Goal: Information Seeking & Learning: Learn about a topic

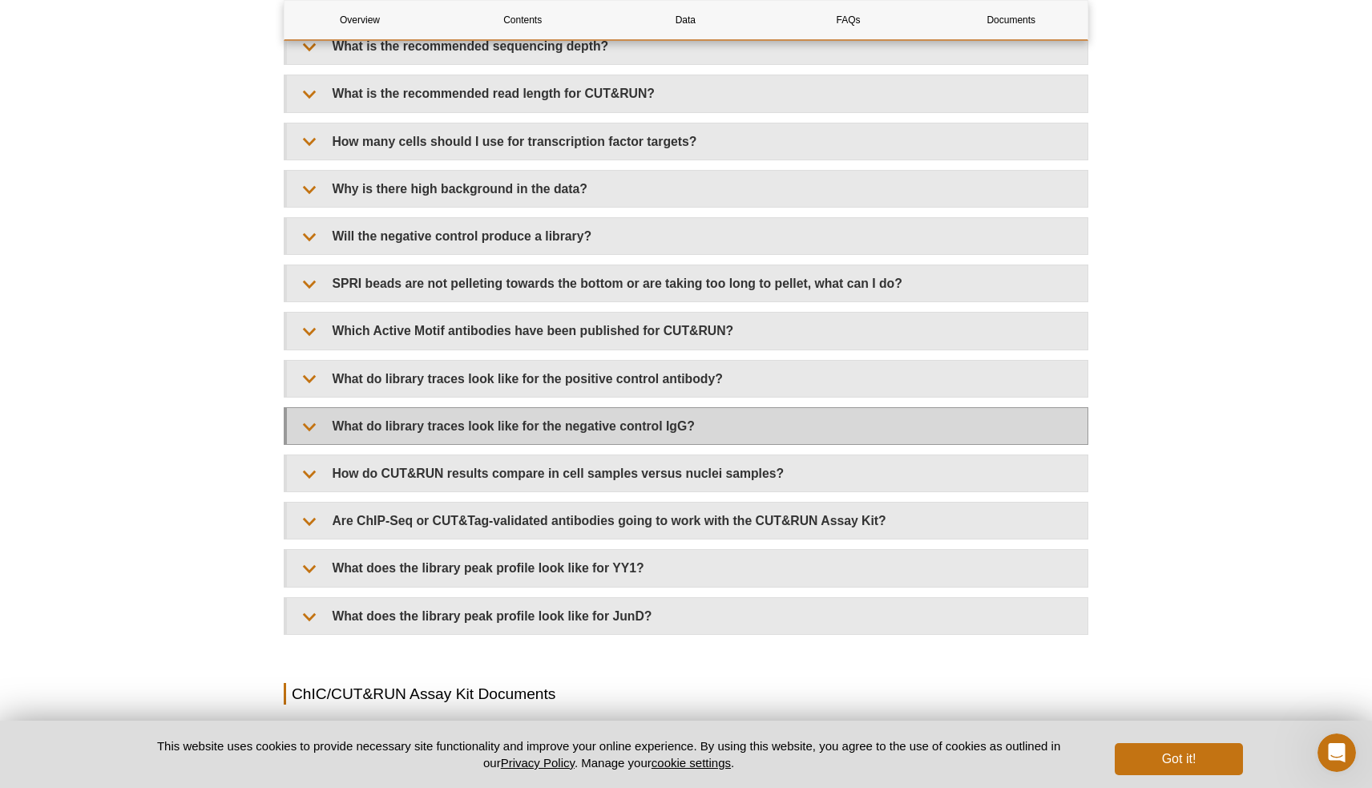
scroll to position [4850, 0]
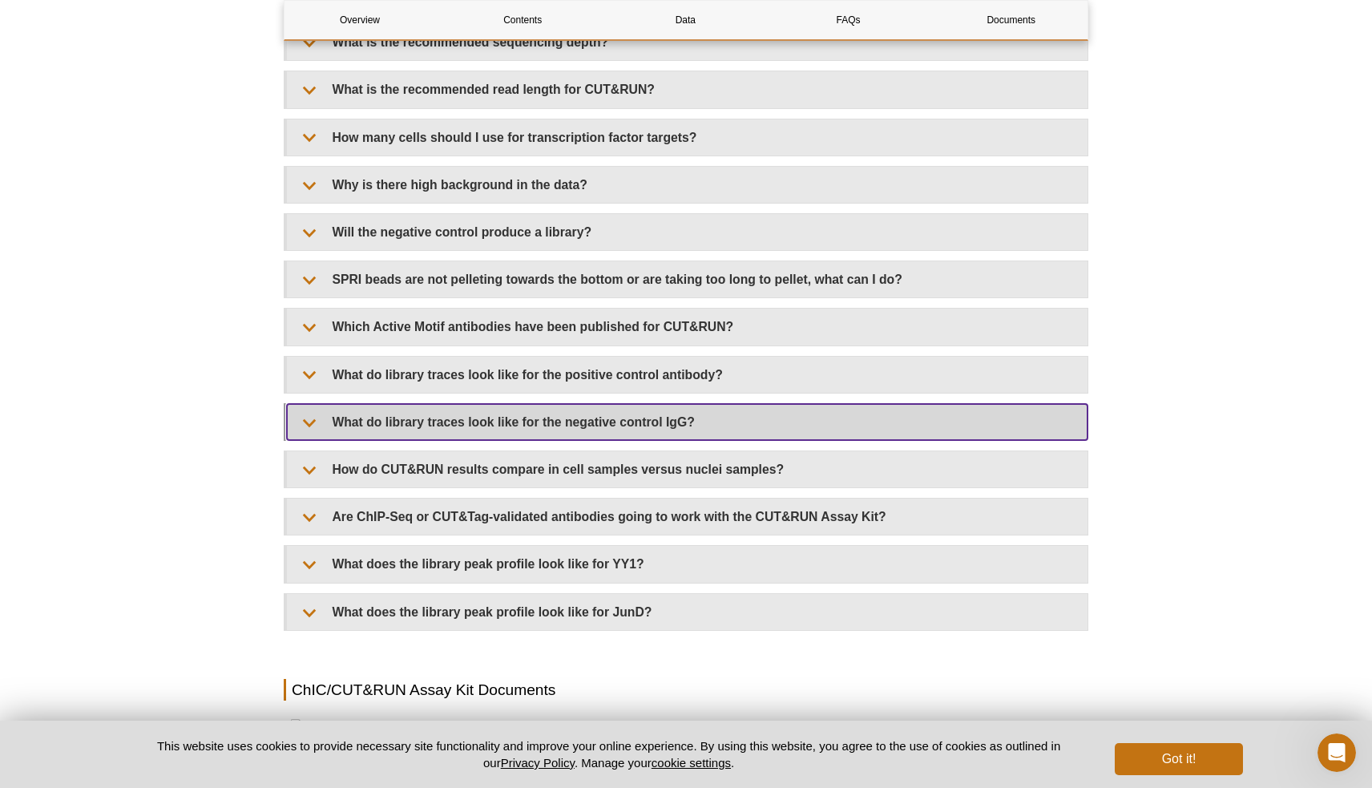
click at [674, 415] on summary "What do library traces look like for the negative control IgG?" at bounding box center [687, 422] width 801 height 36
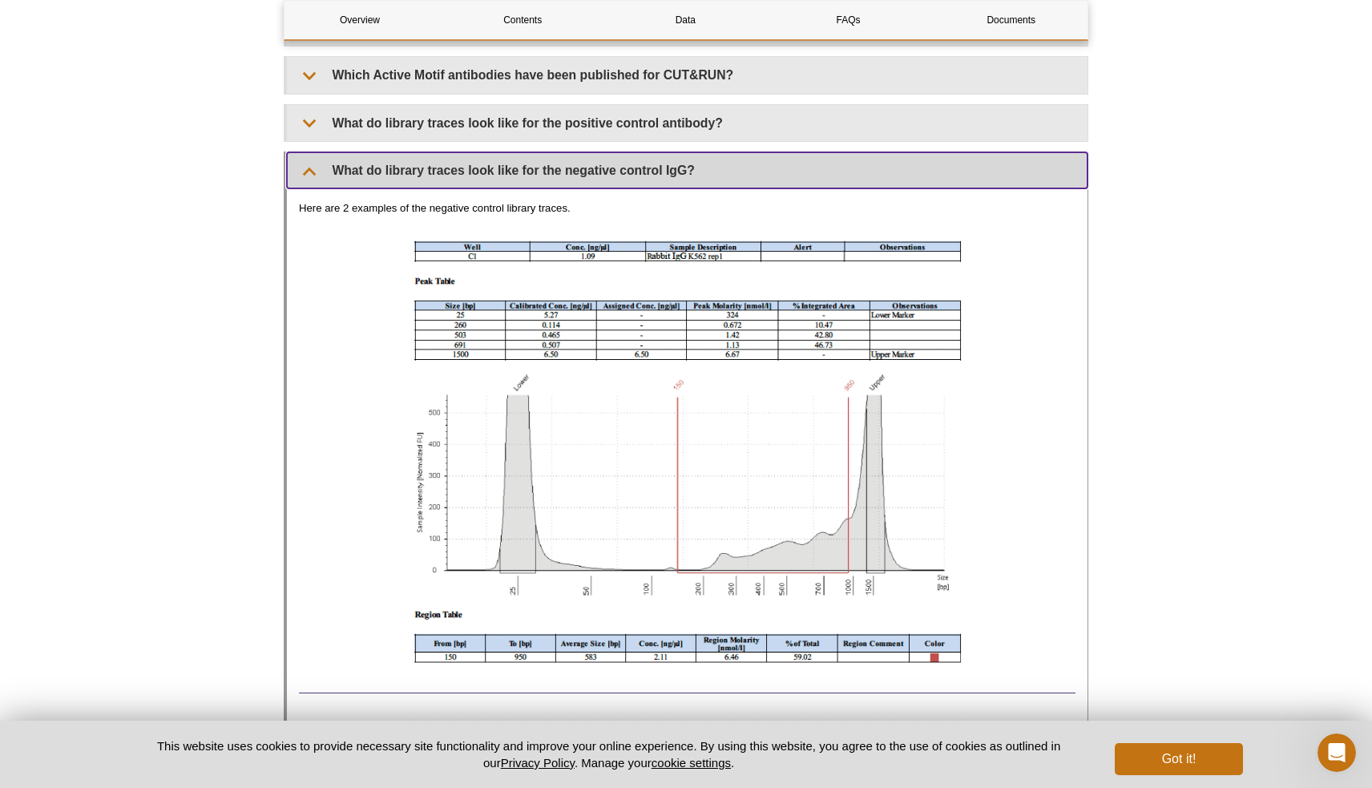
scroll to position [5097, 0]
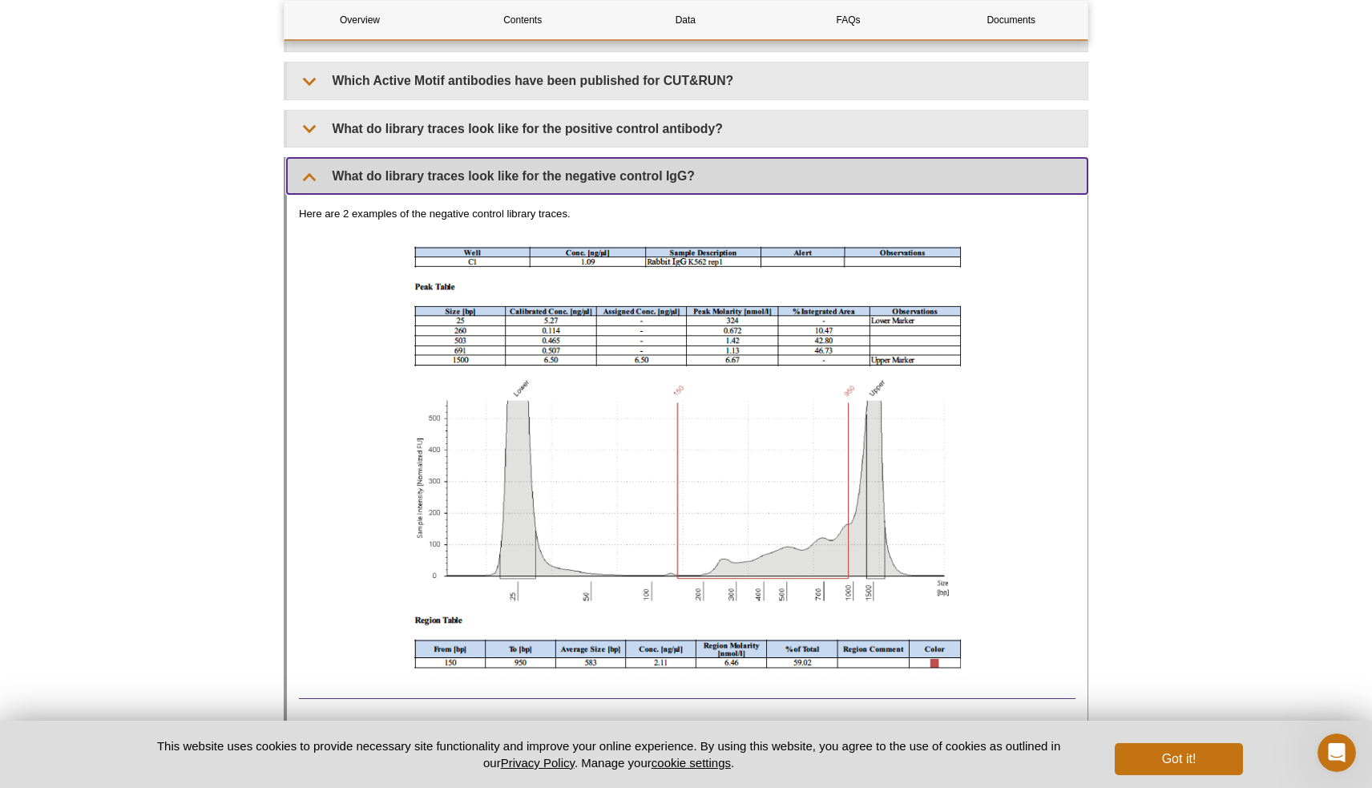
click at [641, 184] on summary "What do library traces look like for the negative control IgG?" at bounding box center [687, 176] width 801 height 36
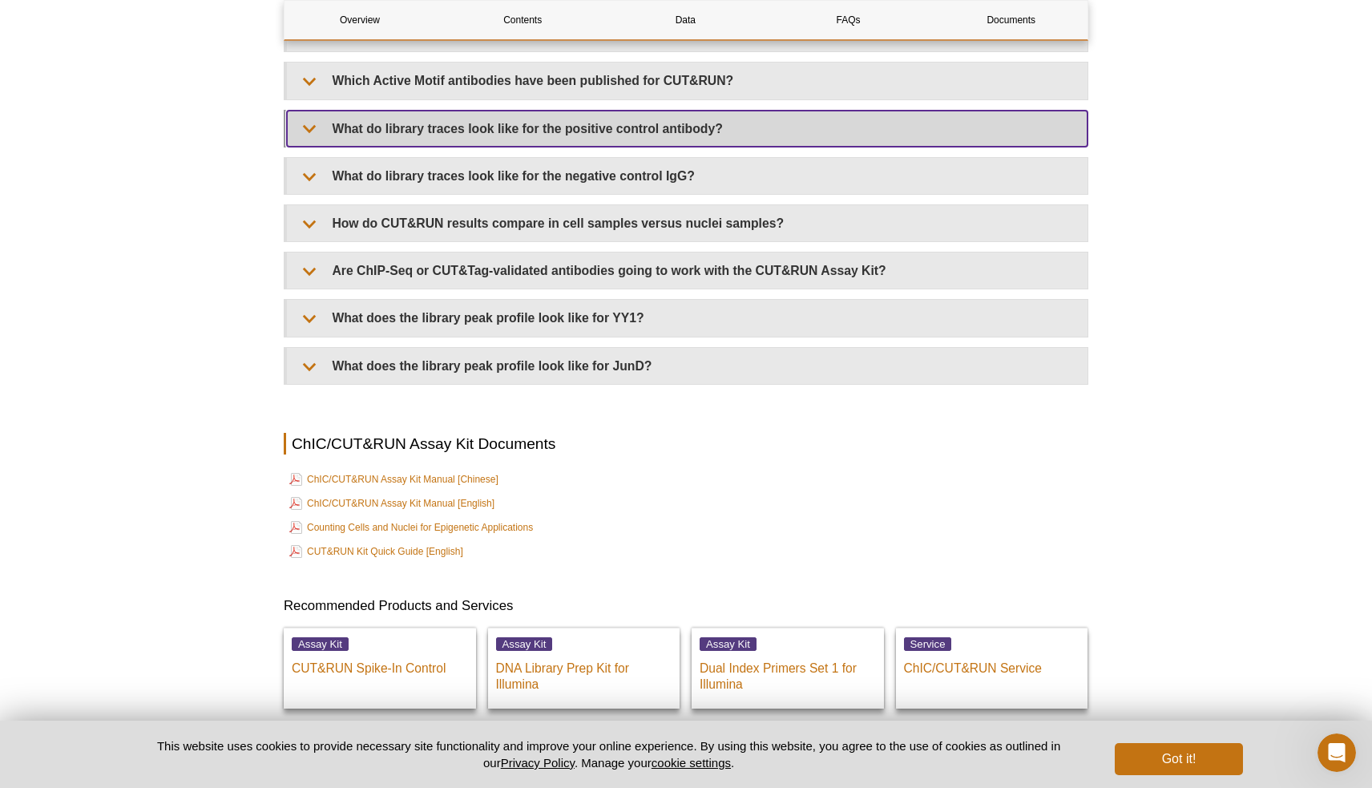
click at [655, 134] on summary "What do library traces look like for the positive control antibody?" at bounding box center [687, 129] width 801 height 36
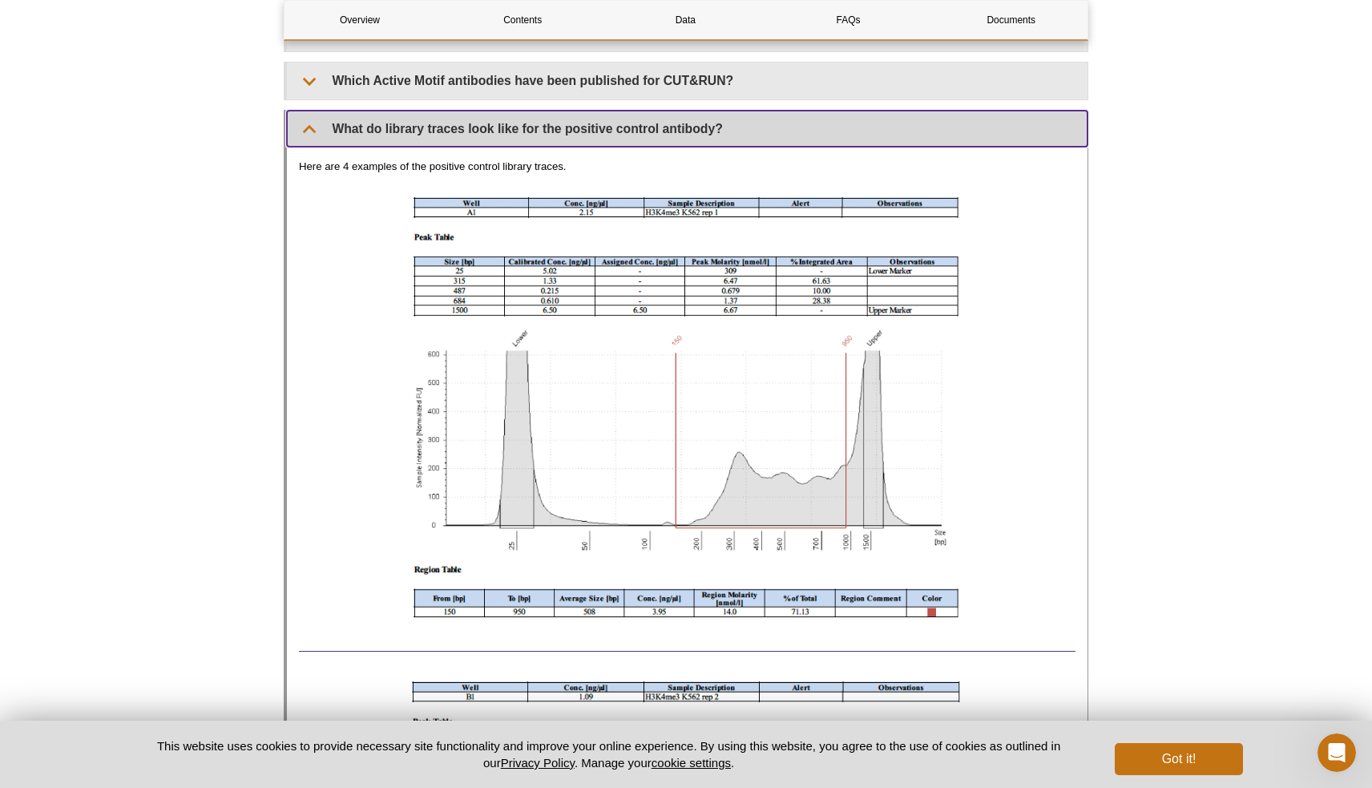
click at [655, 134] on summary "What do library traces look like for the positive control antibody?" at bounding box center [687, 129] width 801 height 36
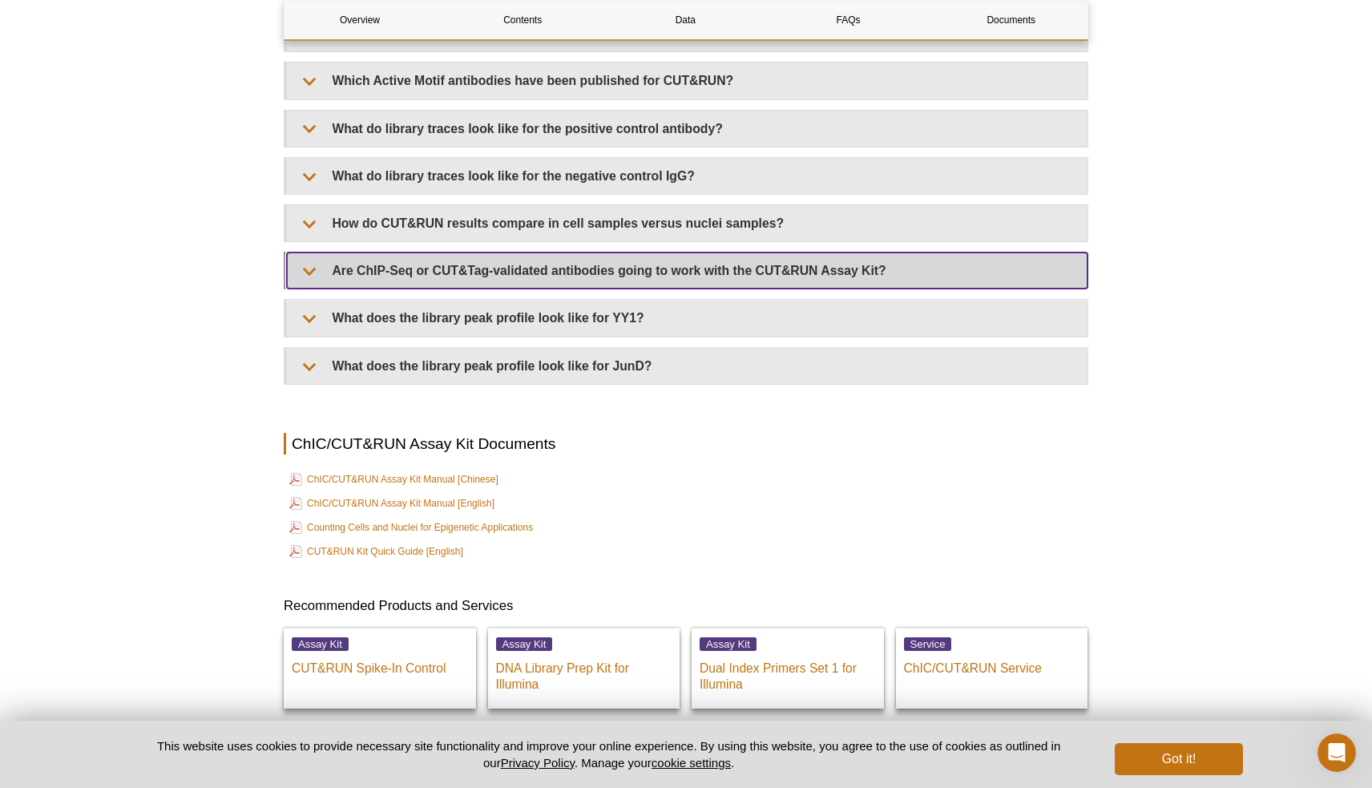
click at [625, 278] on summary "Are ChIP-Seq or CUT&Tag-validated antibodies going to work with the CUT&RUN Ass…" at bounding box center [687, 271] width 801 height 36
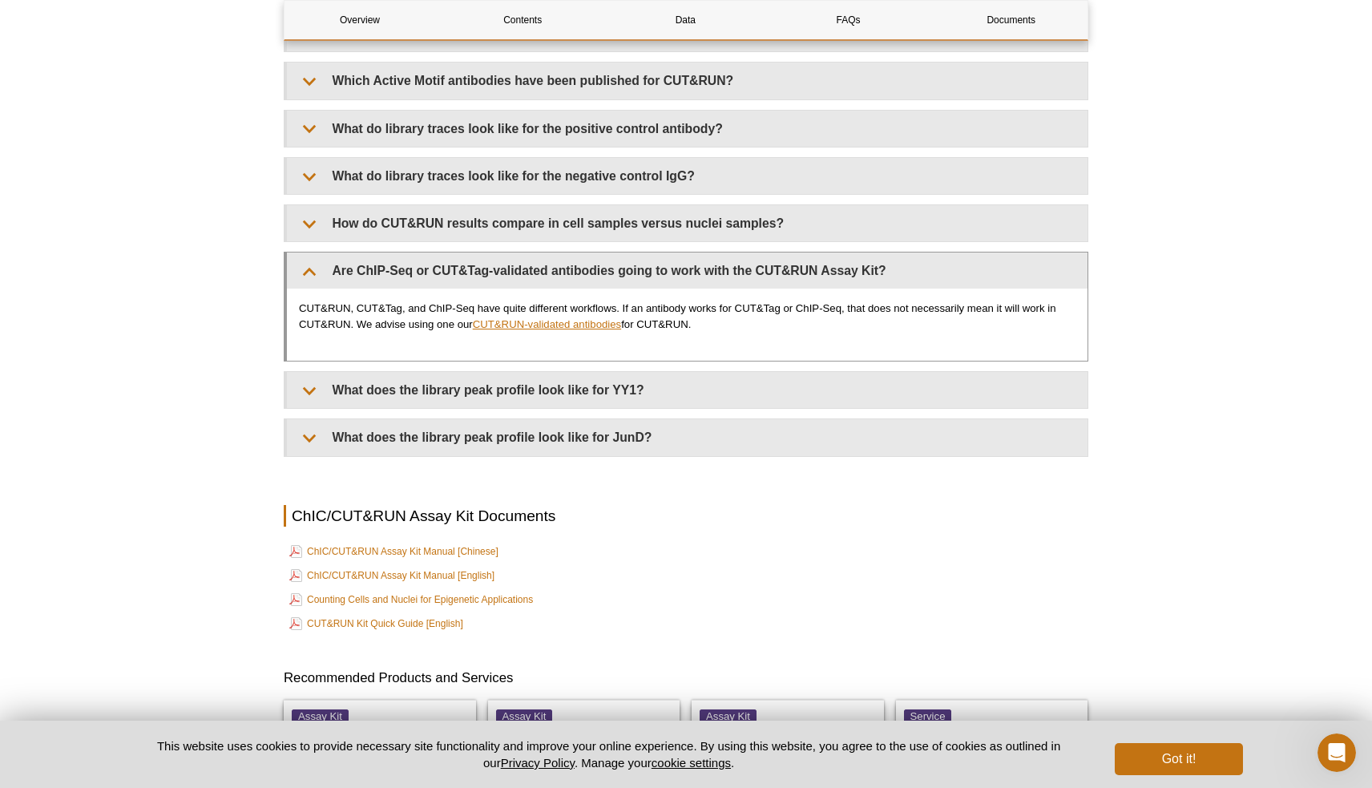
click at [549, 326] on link "CUT&RUN-validated antibodies" at bounding box center [547, 324] width 148 height 12
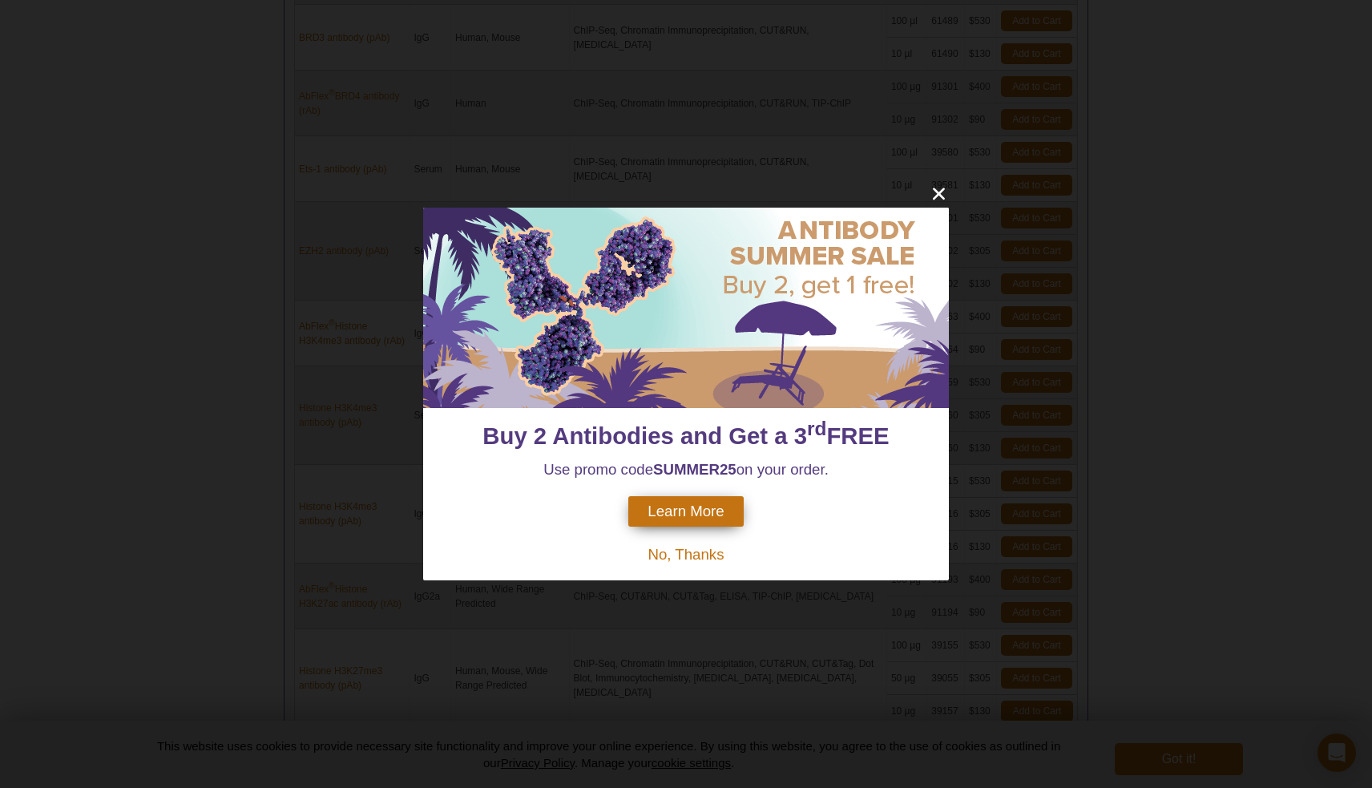
scroll to position [840, 0]
click at [939, 194] on icon "close" at bounding box center [939, 194] width 12 height 12
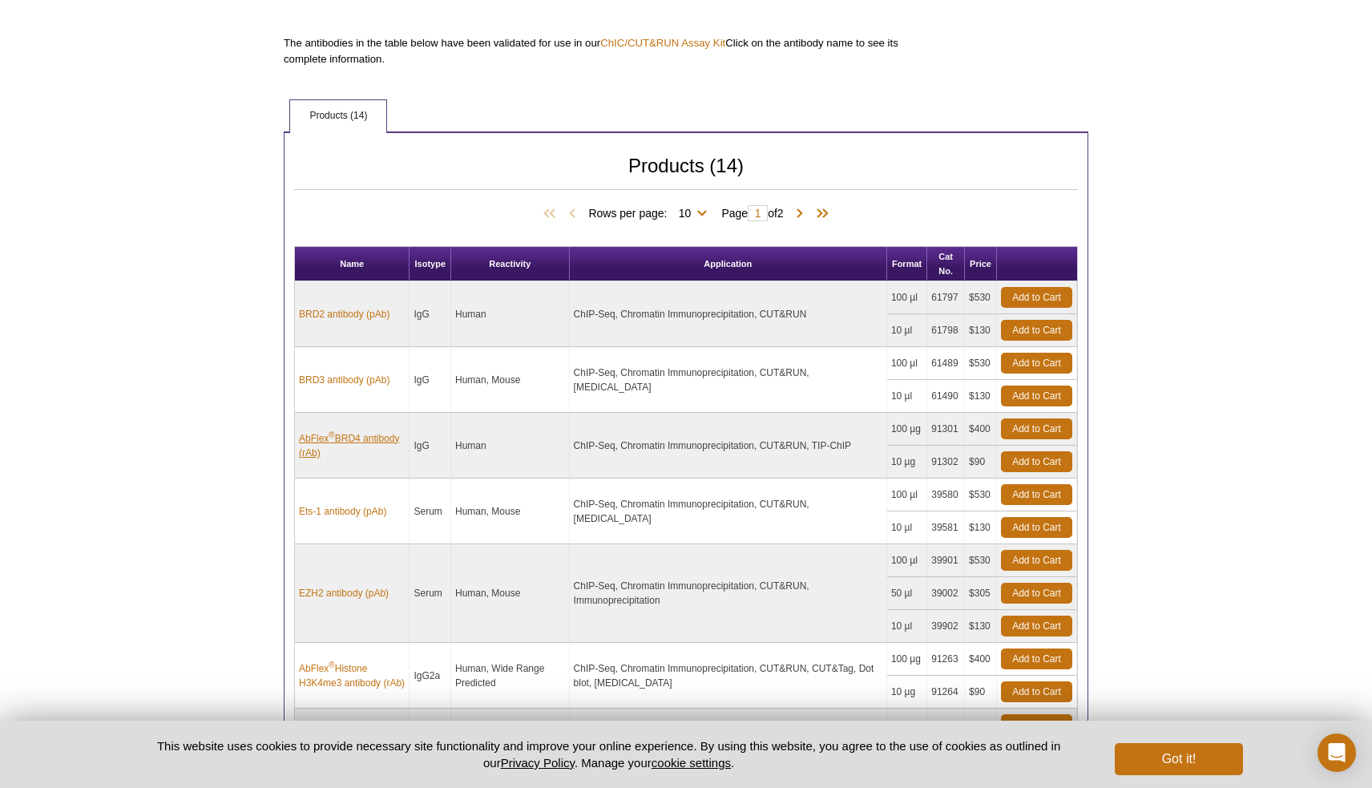
scroll to position [478, 0]
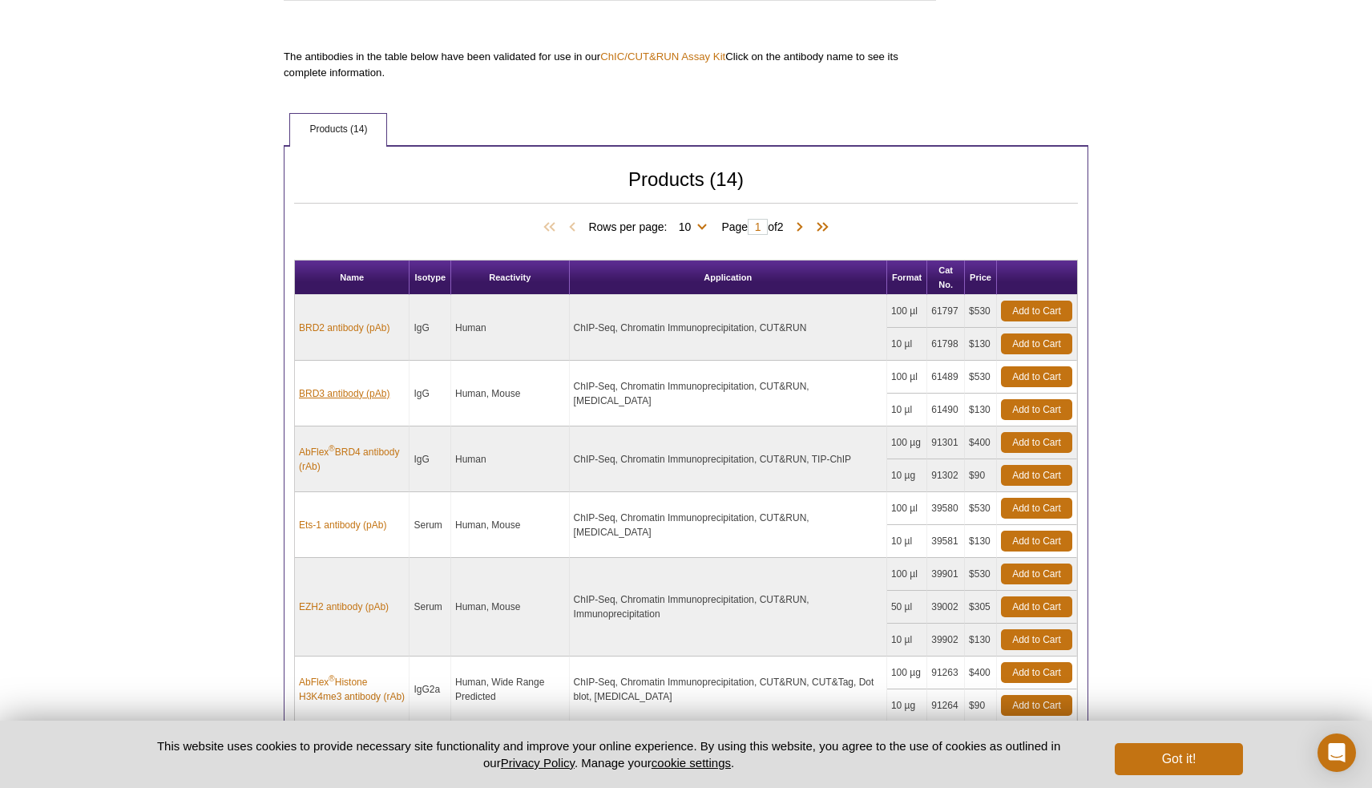
click at [325, 386] on link "BRD3 antibody (pAb)" at bounding box center [344, 393] width 91 height 14
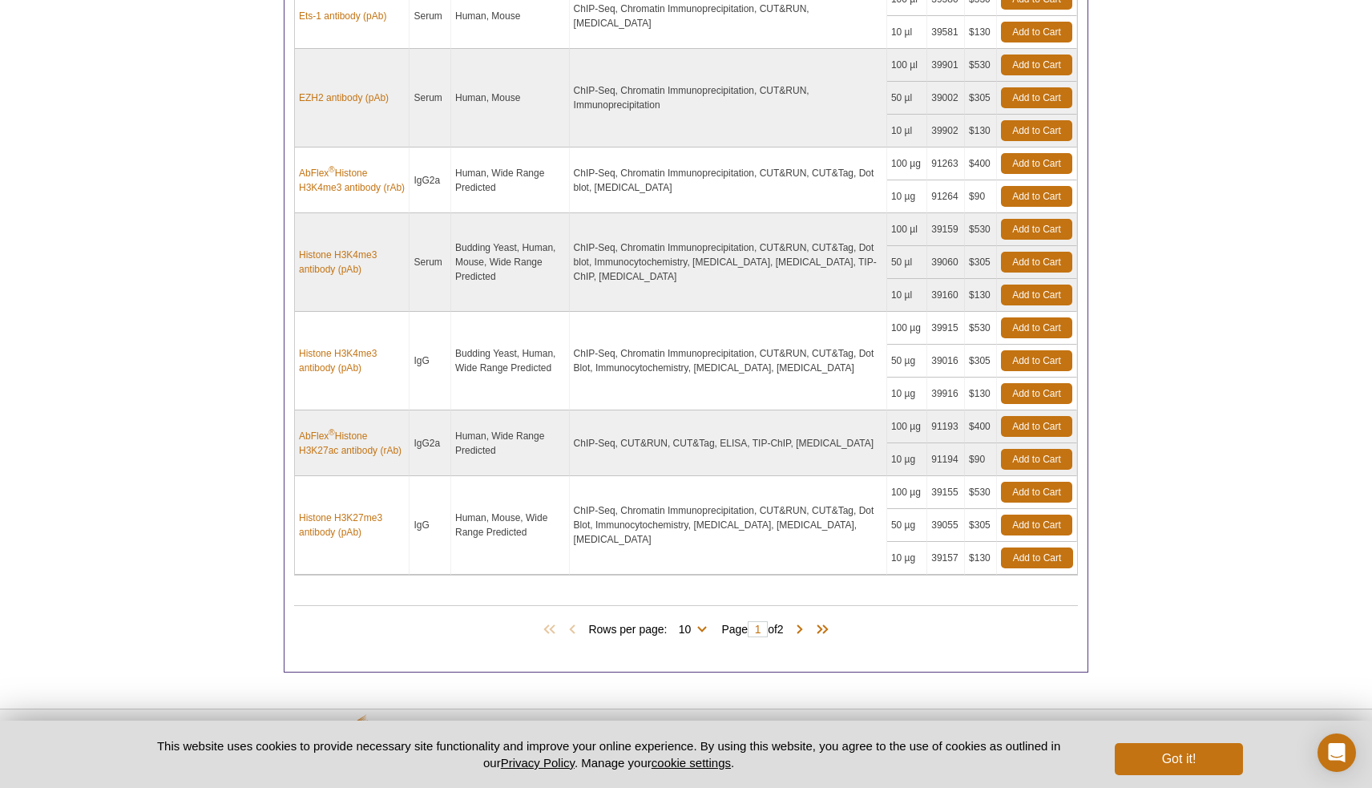
scroll to position [996, 0]
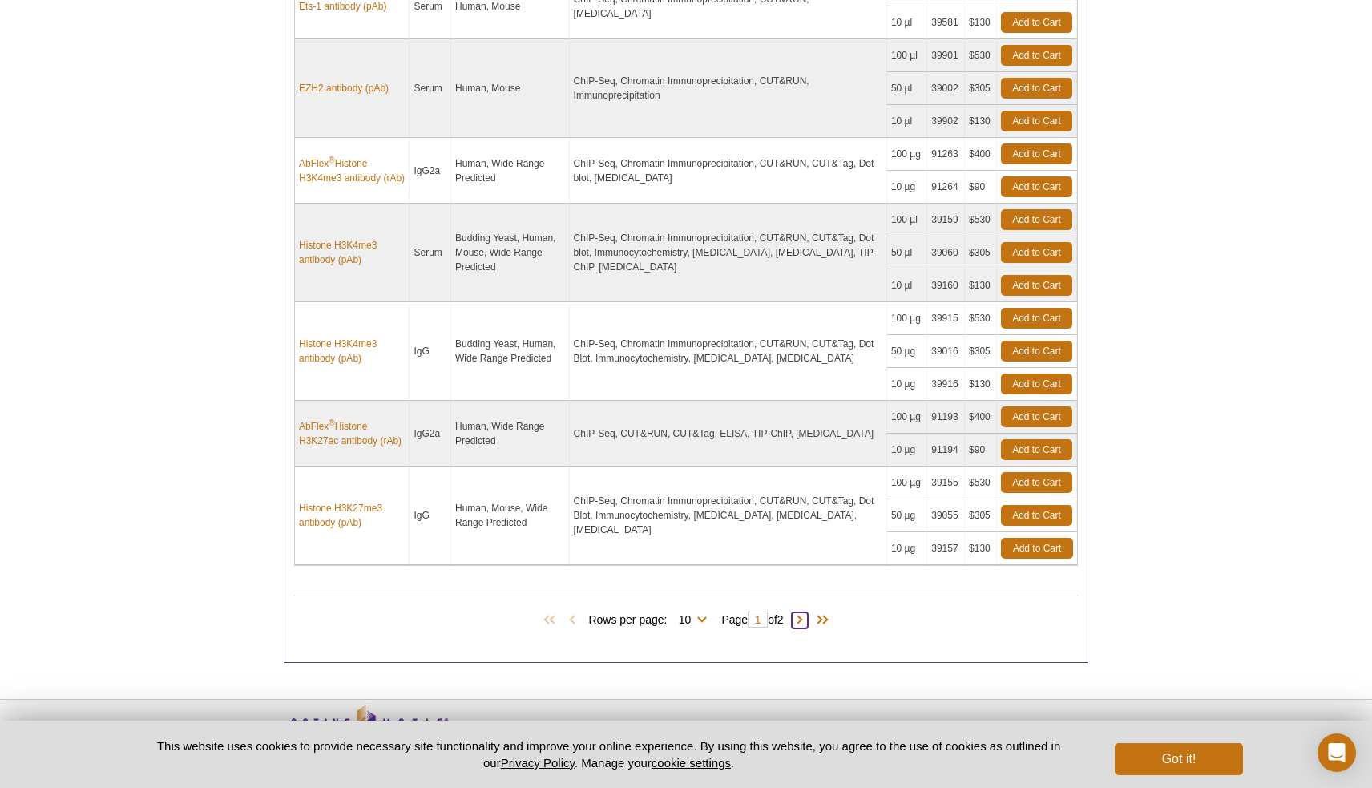
click at [806, 616] on span at bounding box center [800, 620] width 16 height 16
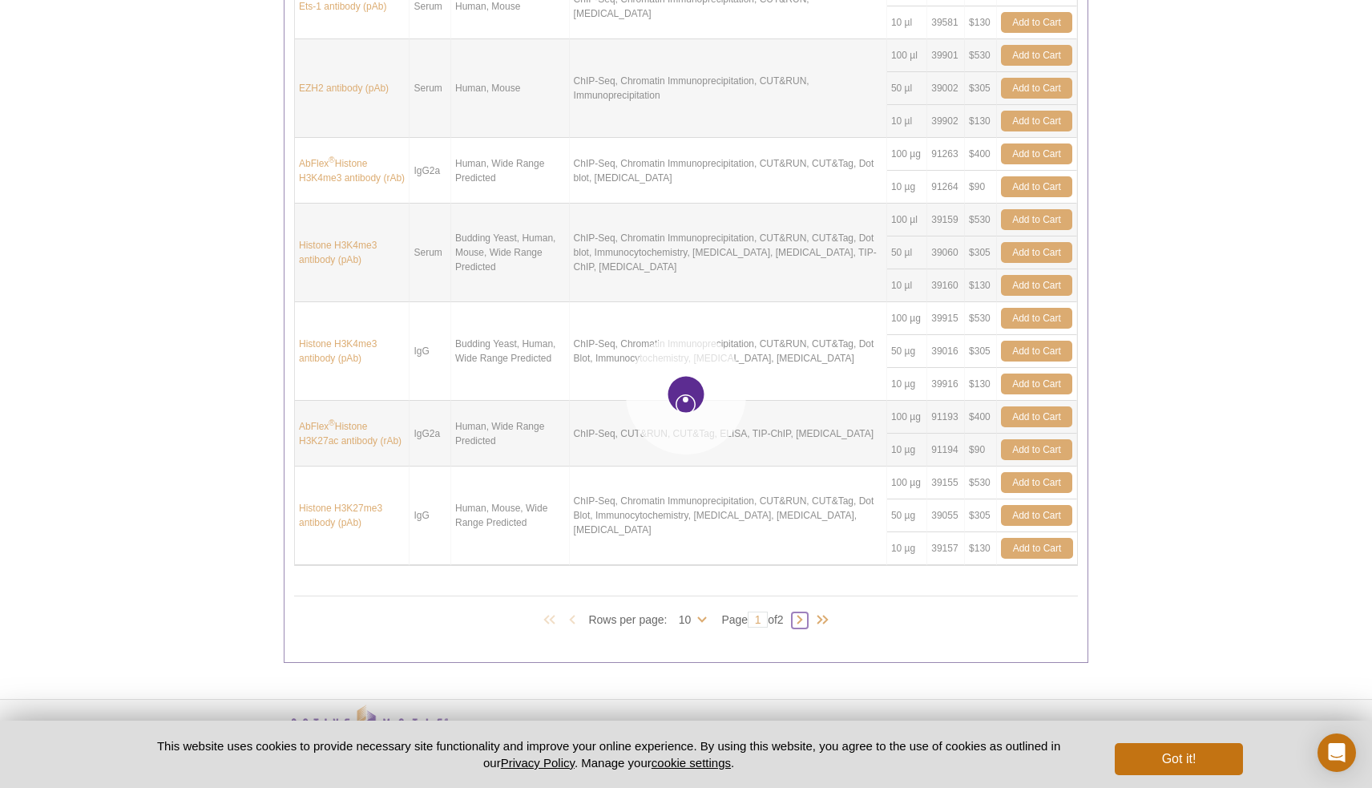
type input "2"
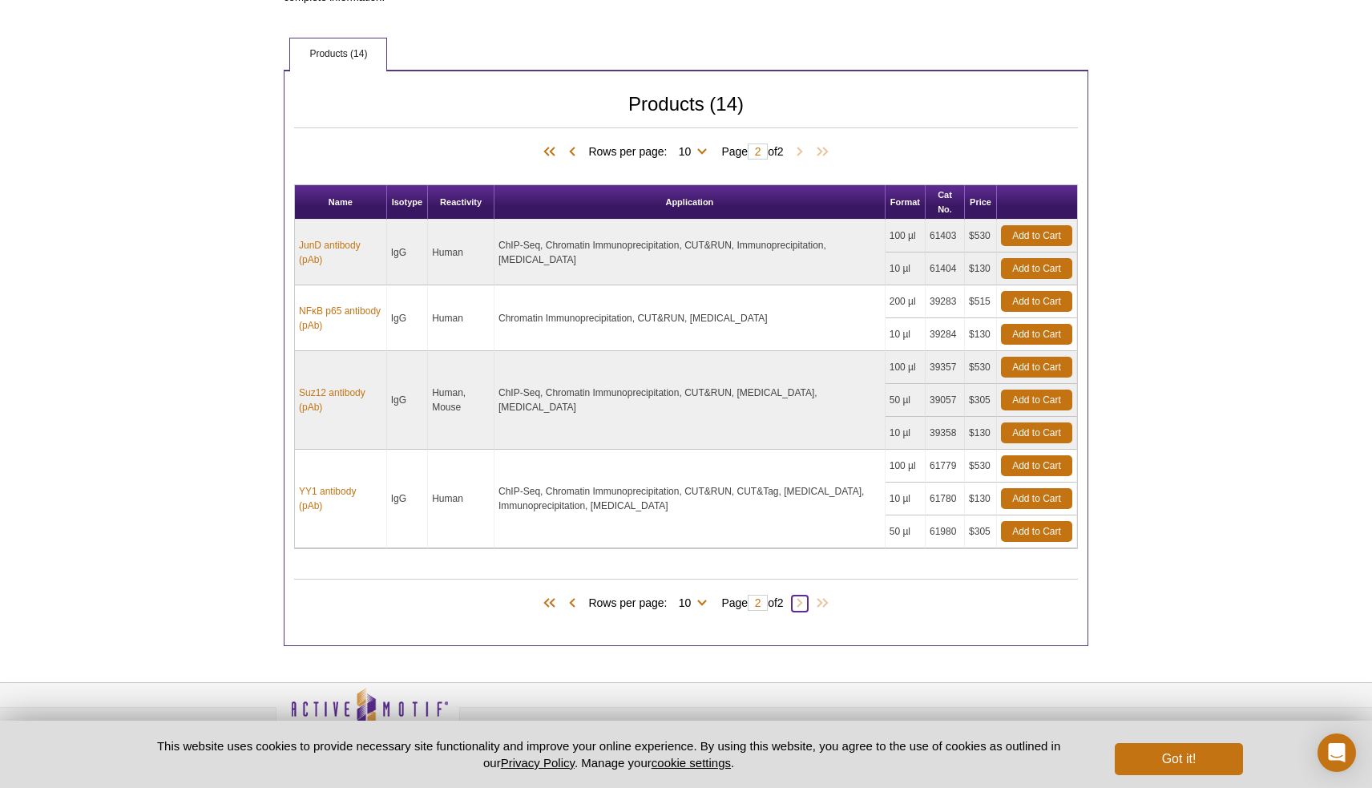
scroll to position [536, 0]
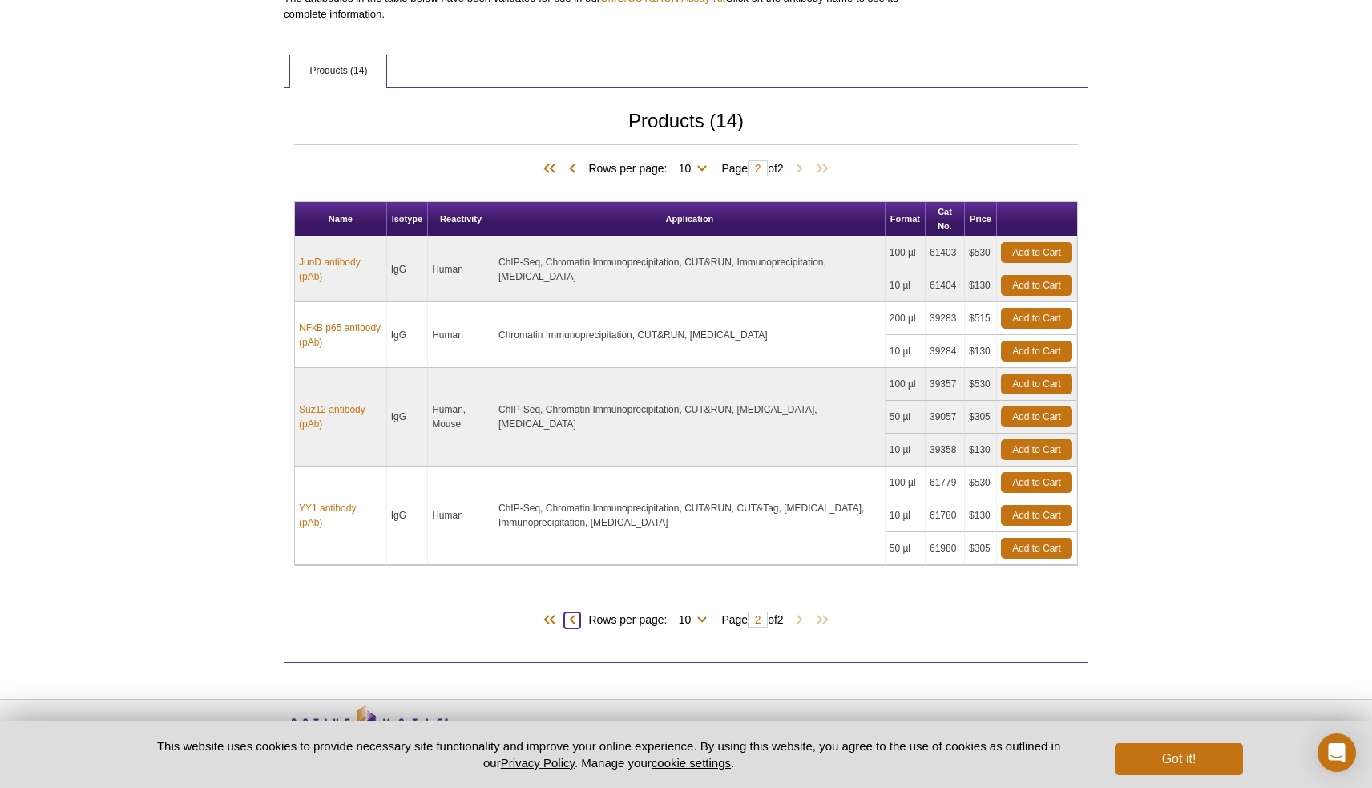
click at [565, 621] on span at bounding box center [572, 620] width 16 height 16
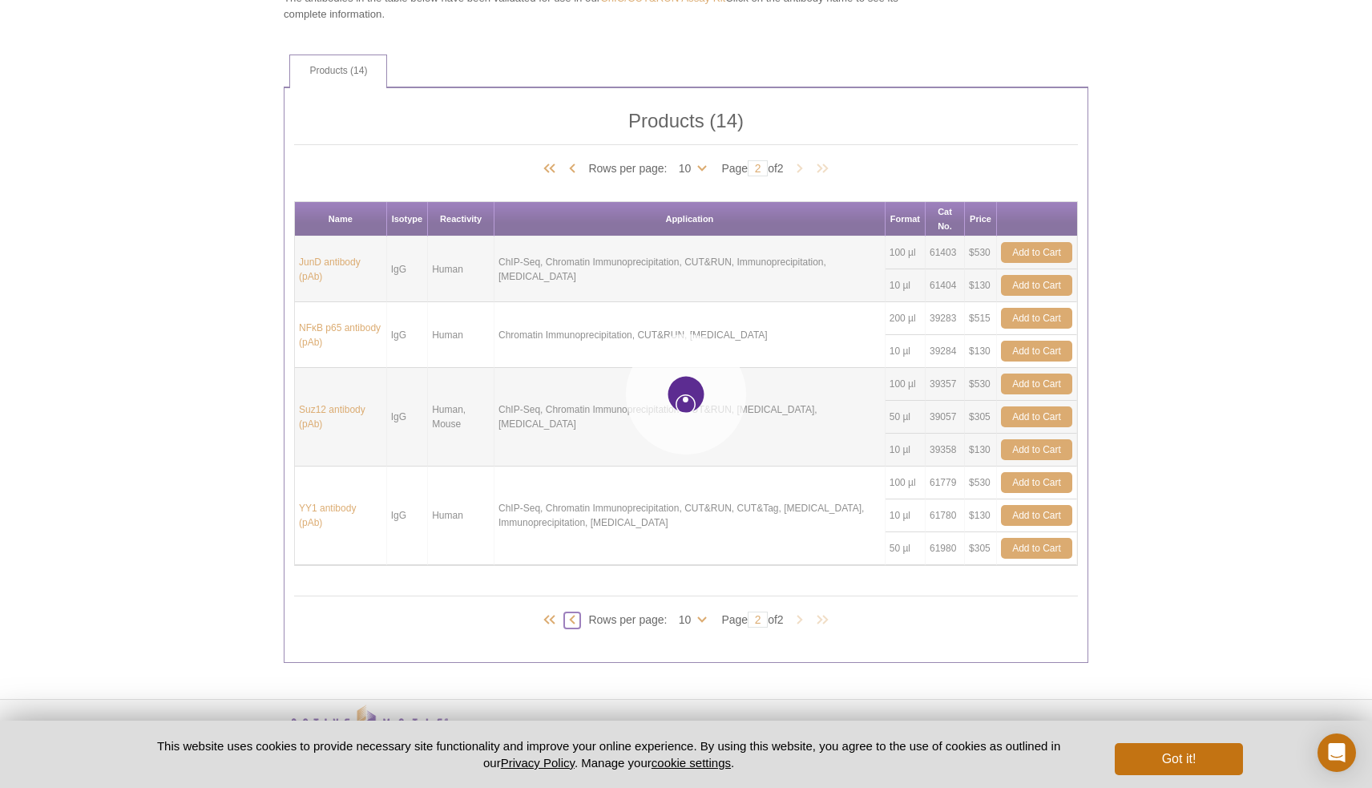
type input "1"
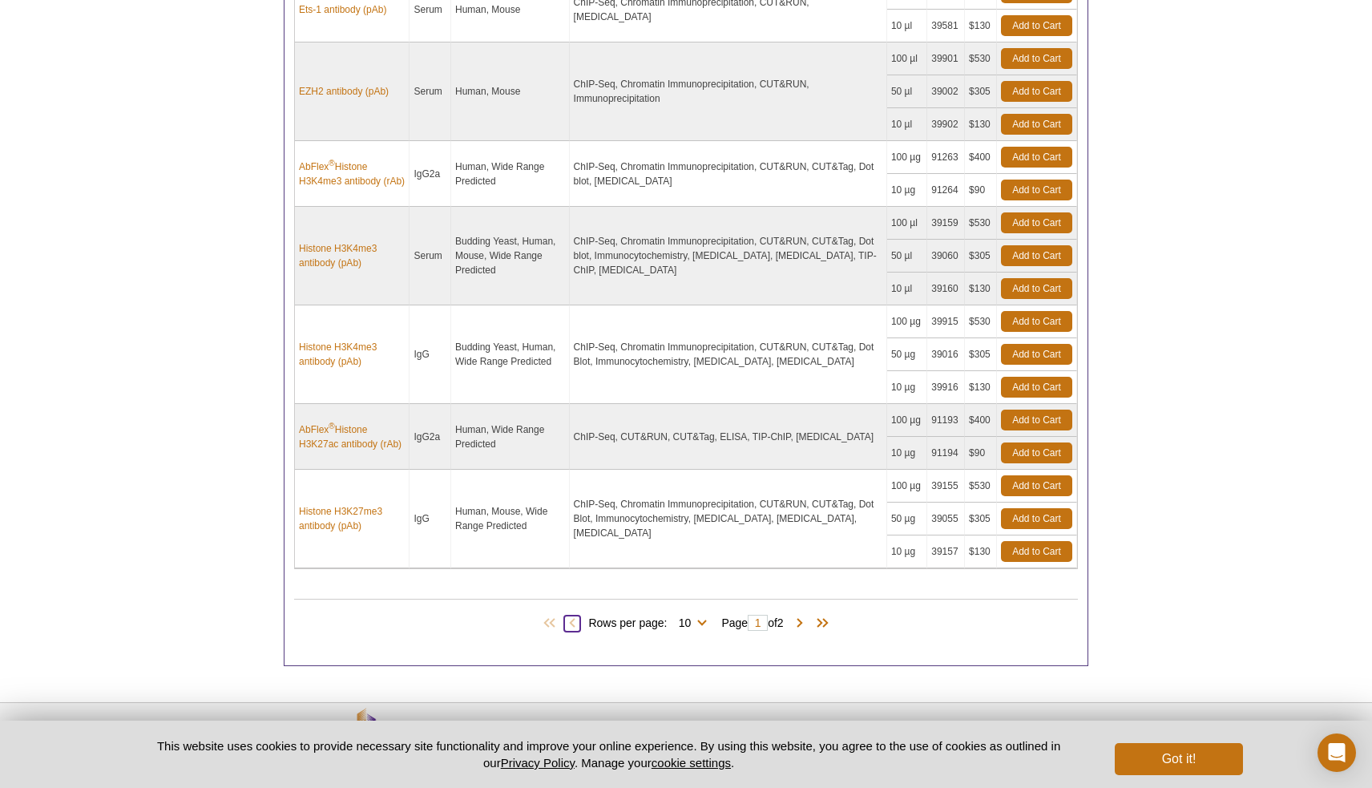
scroll to position [1015, 0]
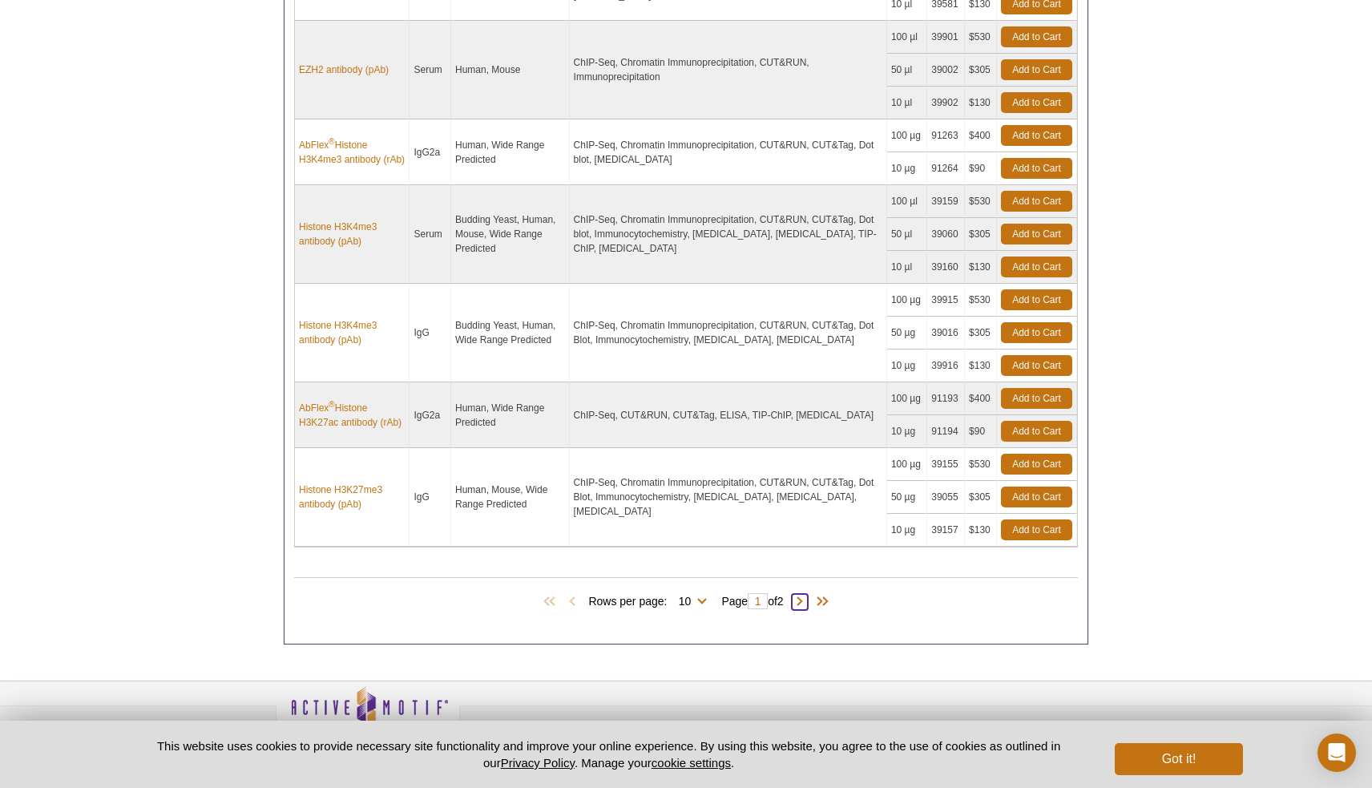
click at [804, 596] on span at bounding box center [800, 602] width 16 height 16
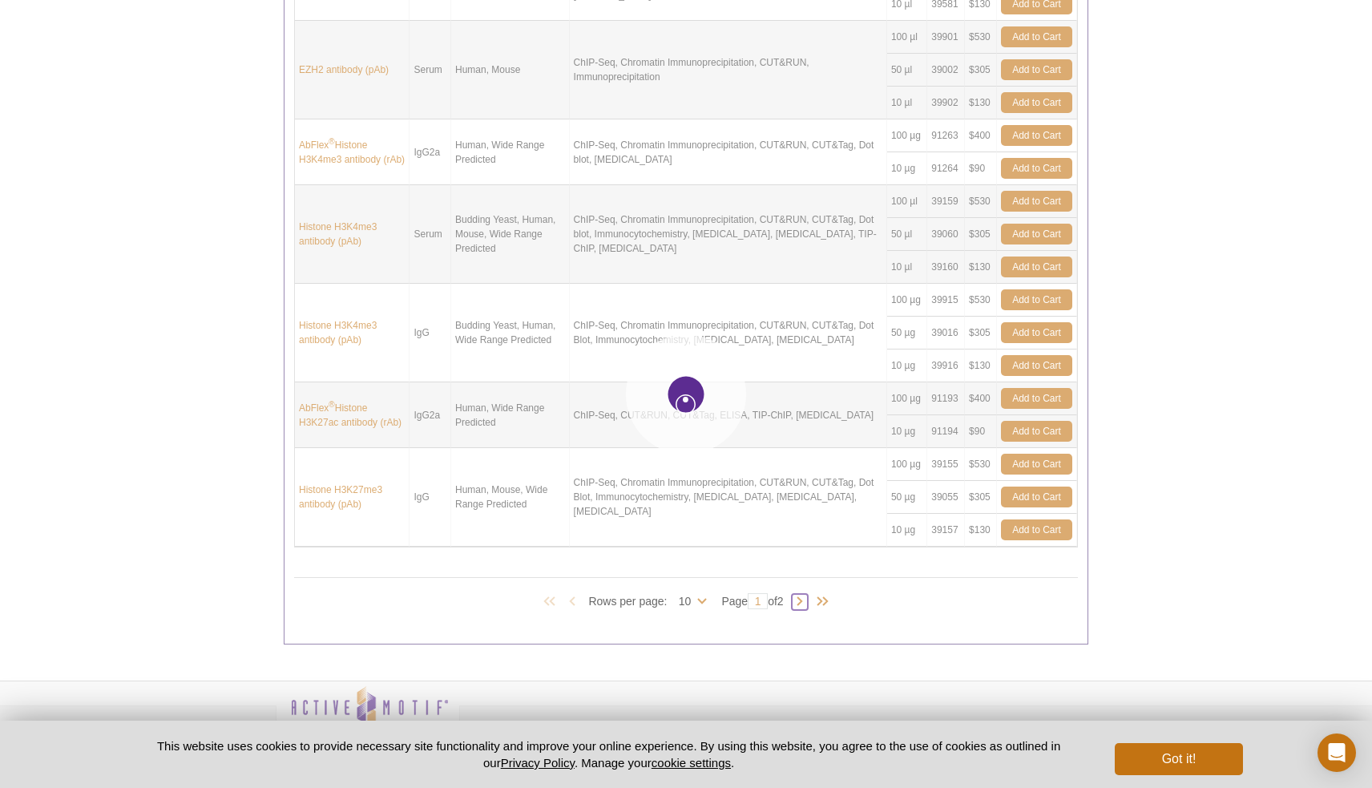
type input "2"
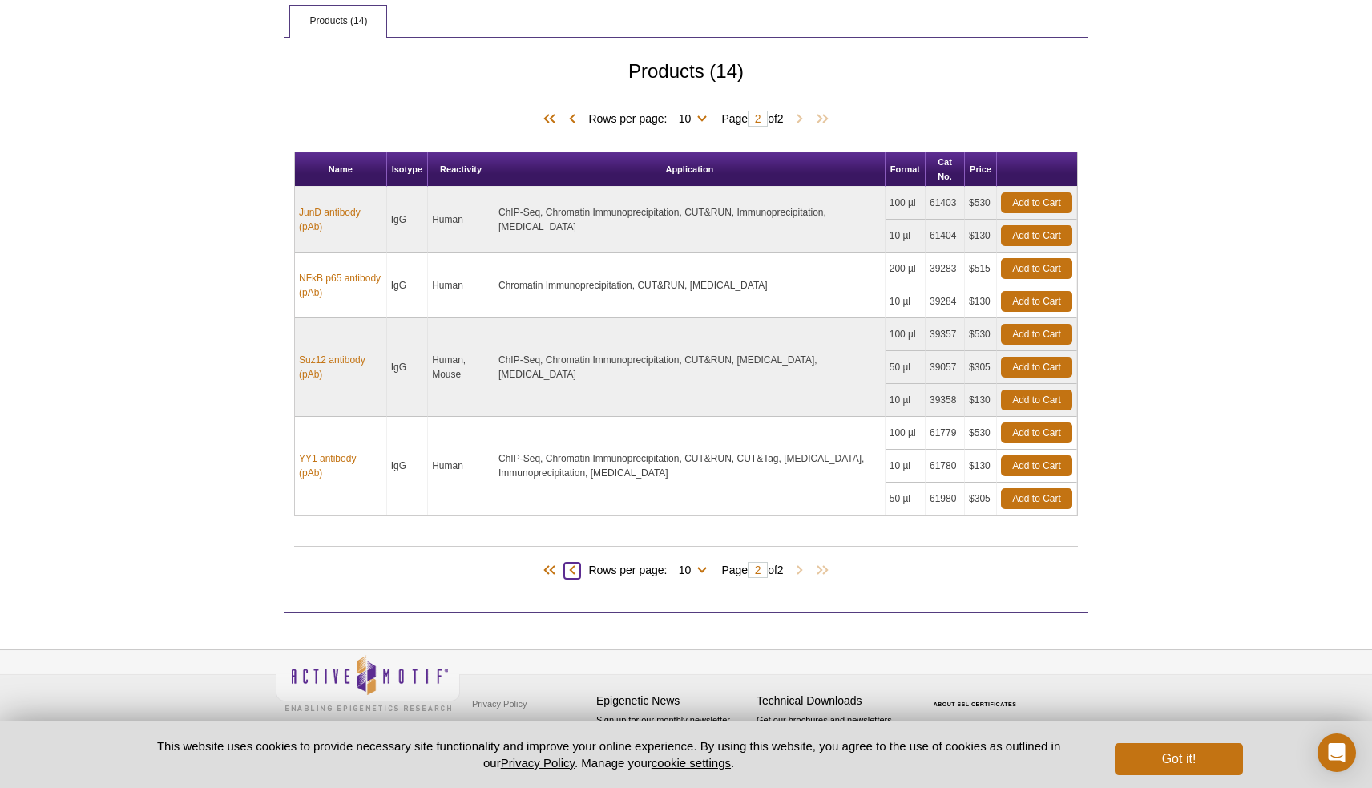
click at [569, 568] on span at bounding box center [572, 571] width 16 height 16
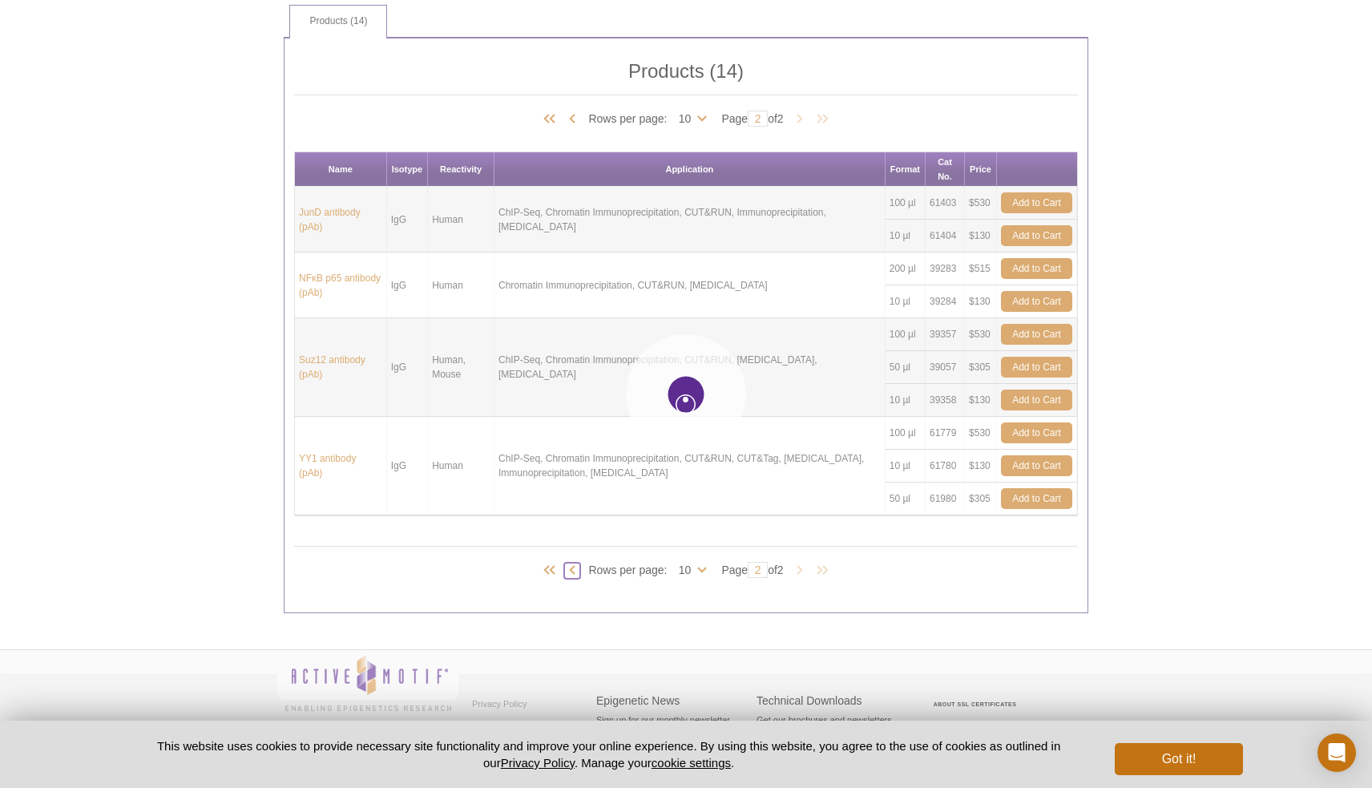
type input "1"
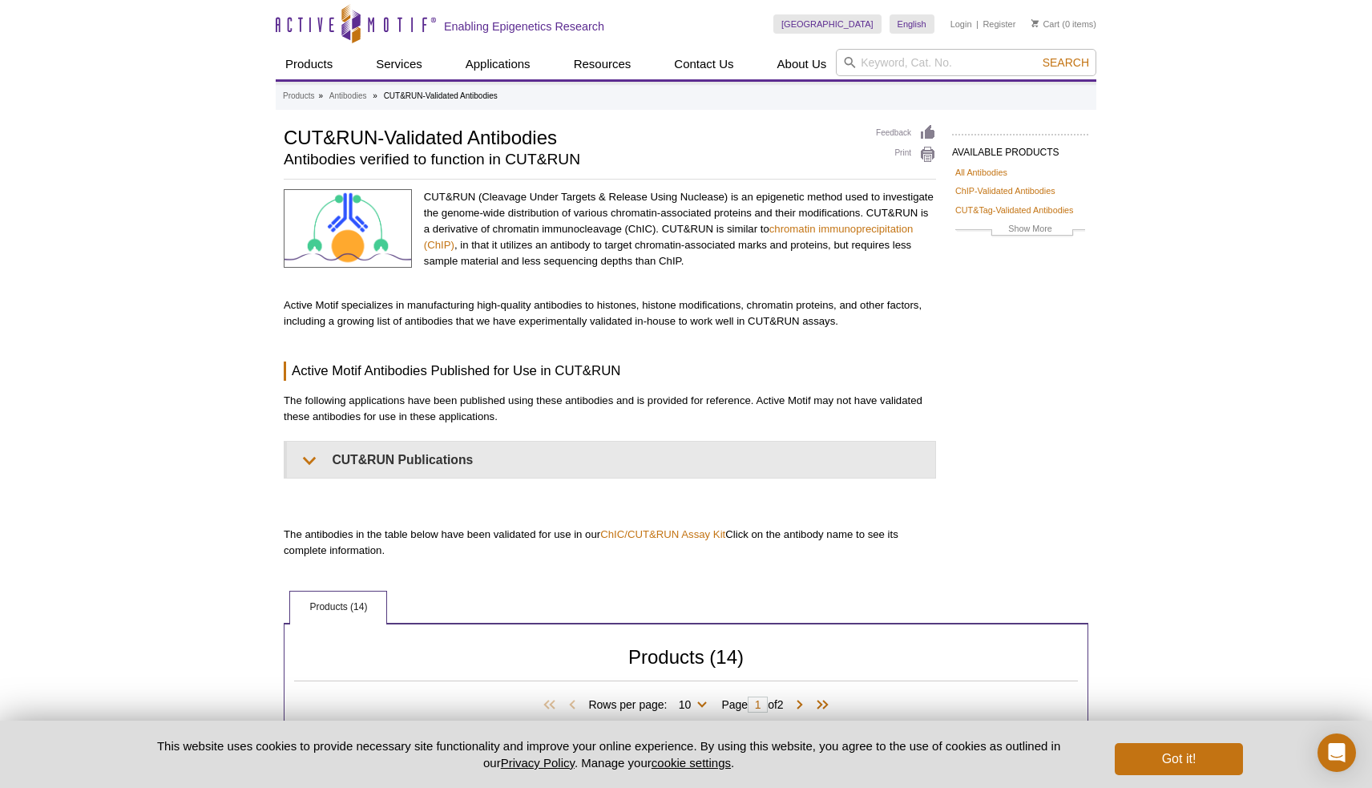
scroll to position [0, 0]
click at [1192, 763] on button "Got it!" at bounding box center [1179, 759] width 128 height 32
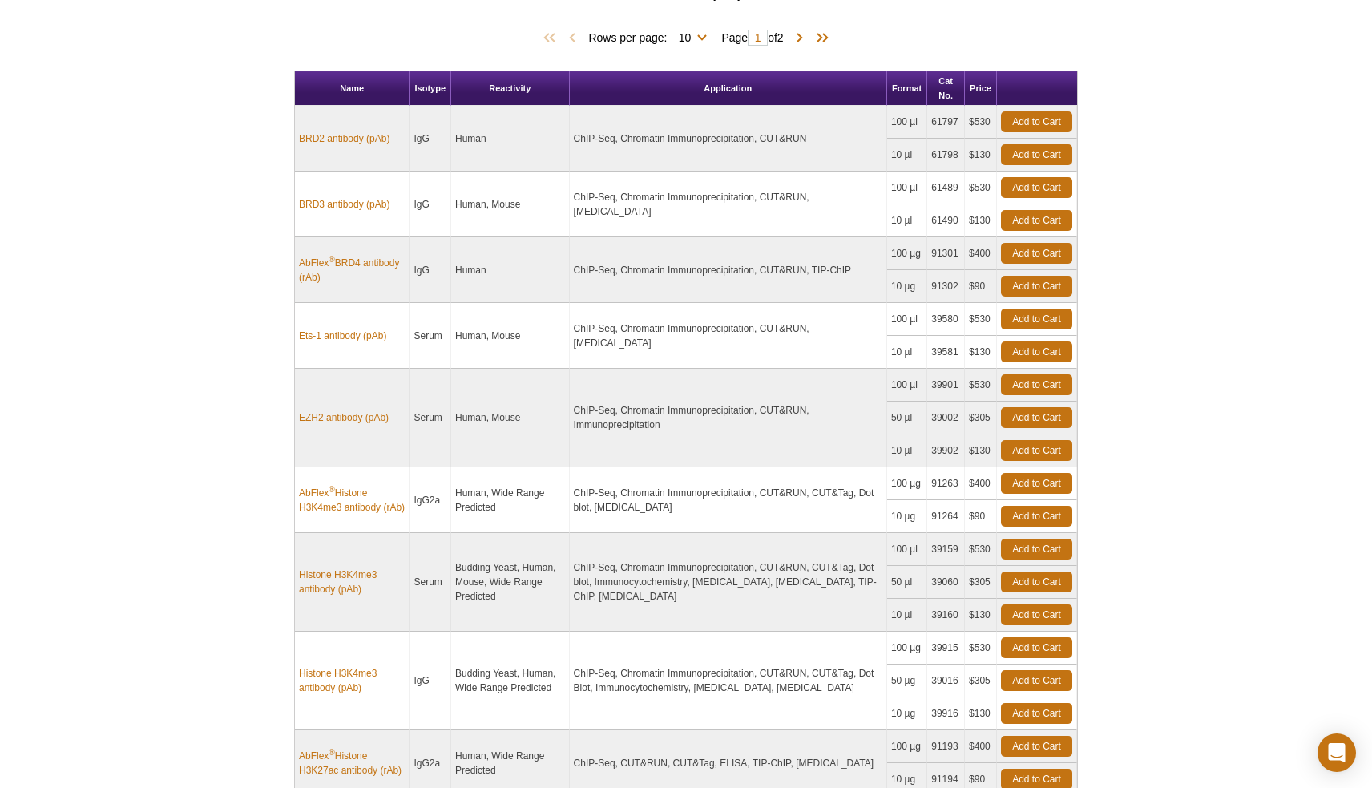
scroll to position [679, 0]
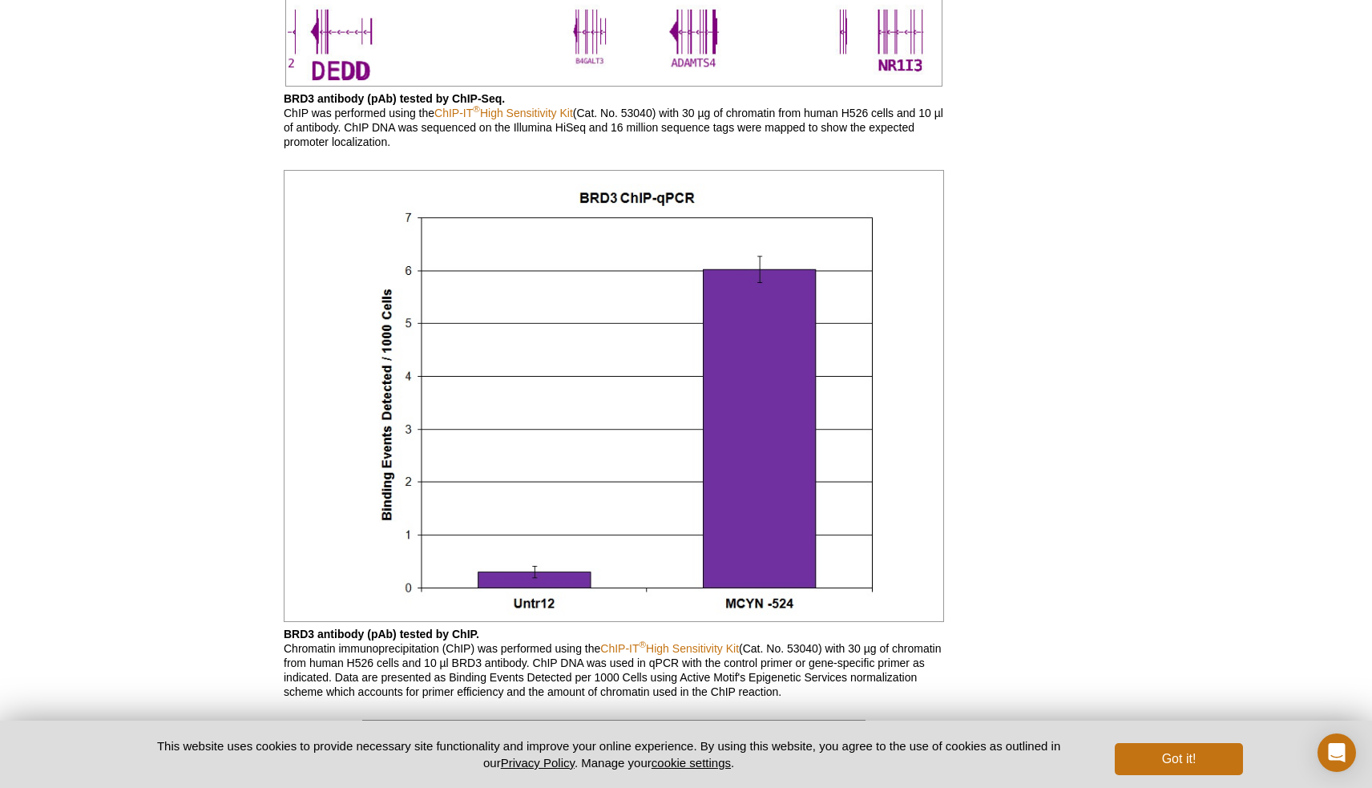
scroll to position [1453, 0]
